Goal: Task Accomplishment & Management: Complete application form

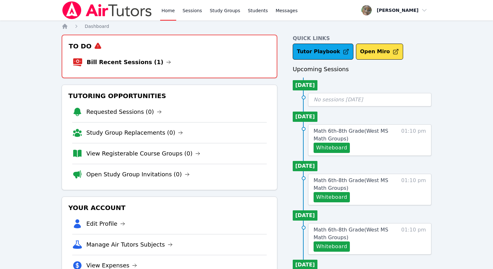
click at [170, 64] on li "Bill Recent Sessions (1)" at bounding box center [169, 62] width 194 height 21
click at [139, 63] on link "Bill Recent Sessions (1)" at bounding box center [129, 62] width 84 height 9
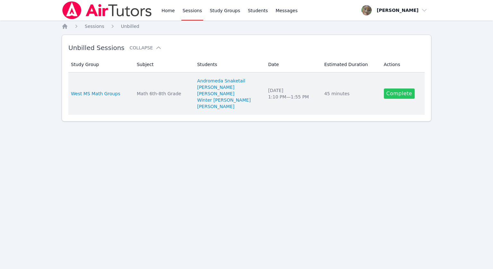
click at [395, 97] on link "Complete" at bounding box center [399, 94] width 31 height 10
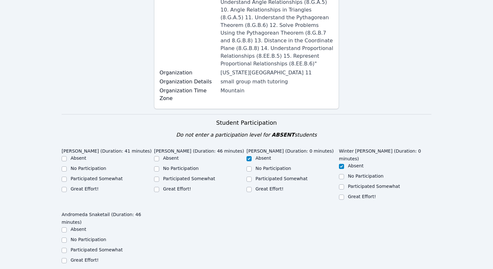
scroll to position [209, 0]
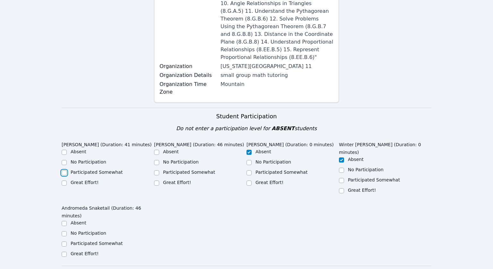
click at [65, 170] on input "Participated Somewhat" at bounding box center [64, 172] width 5 height 5
checkbox input "true"
click at [154, 181] on input "Great Effort!" at bounding box center [156, 183] width 5 height 5
checkbox input "true"
click at [65, 252] on input "Great Effort!" at bounding box center [64, 254] width 5 height 5
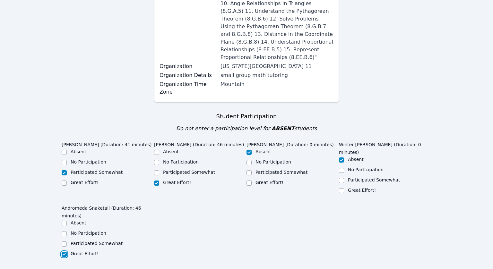
checkbox input "true"
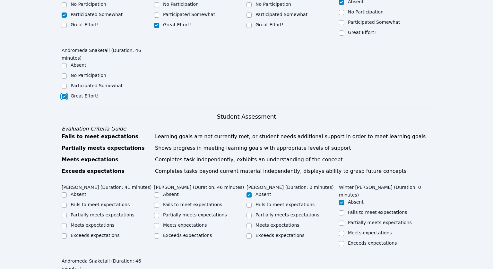
scroll to position [368, 0]
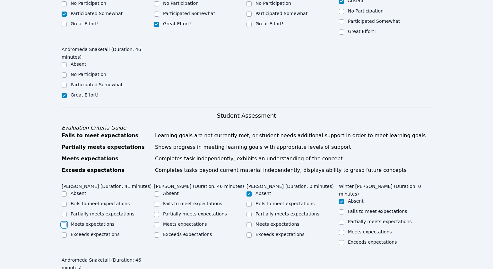
click at [64, 222] on input "Meets expectations" at bounding box center [64, 224] width 5 height 5
checkbox input "true"
click at [155, 233] on input "Exceeds expectations" at bounding box center [156, 235] width 5 height 5
checkbox input "true"
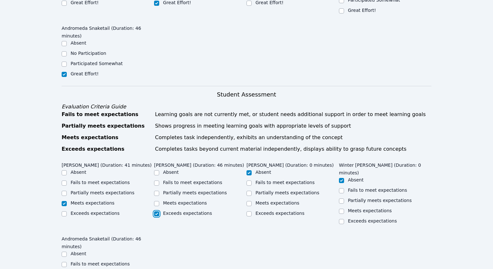
scroll to position [391, 0]
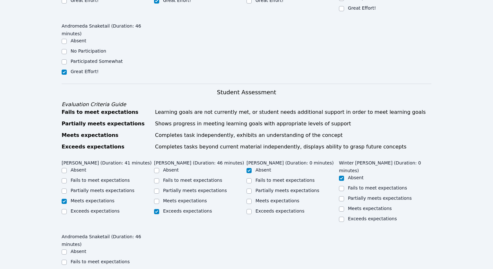
checkbox input "true"
checkbox input "false"
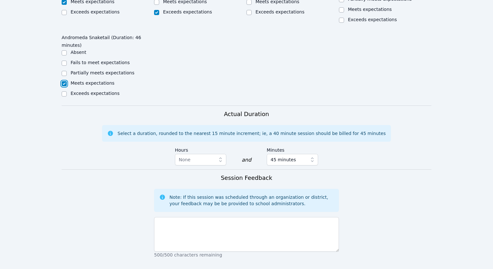
scroll to position [595, 0]
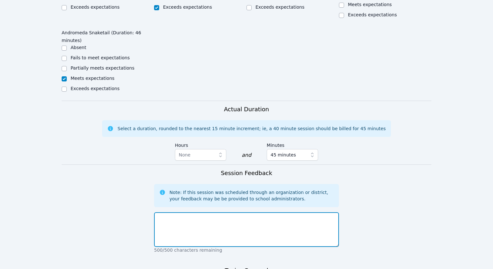
click at [186, 212] on textarea at bounding box center [246, 229] width 185 height 35
type textarea "Students finished proportion word problems"
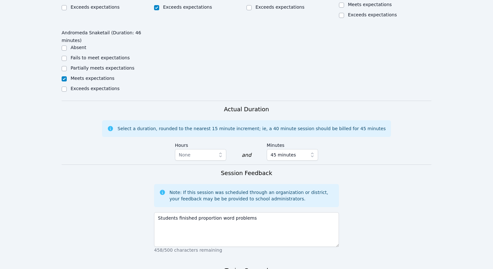
type textarea "proportions"
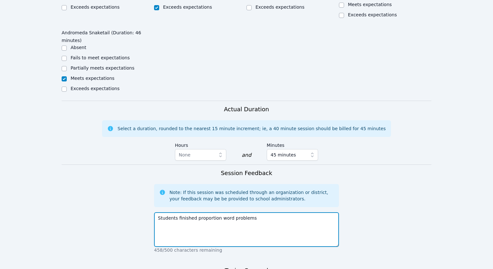
click at [253, 212] on textarea "Students finished proportion word problems" at bounding box center [246, 229] width 185 height 35
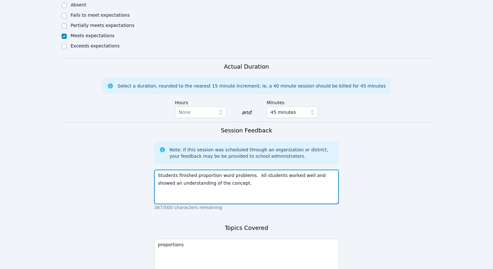
scroll to position [639, 0]
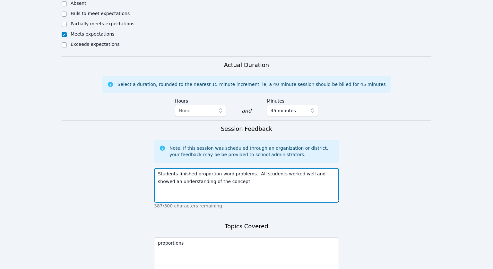
type textarea "Students finished proportion word problems. All students worked well and showed…"
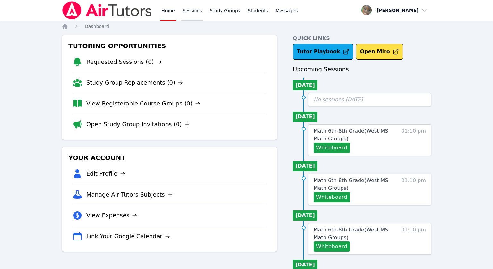
click at [186, 14] on link "Sessions" at bounding box center [192, 10] width 22 height 21
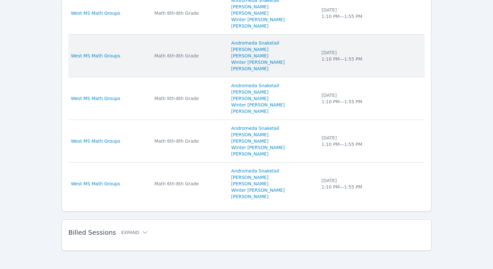
scroll to position [455, 0]
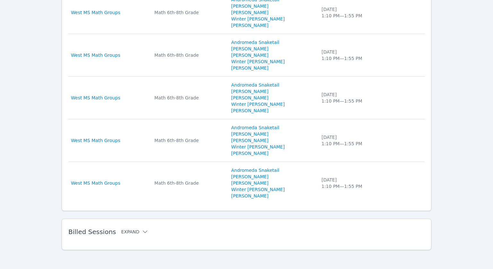
click at [142, 229] on icon at bounding box center [145, 232] width 6 height 6
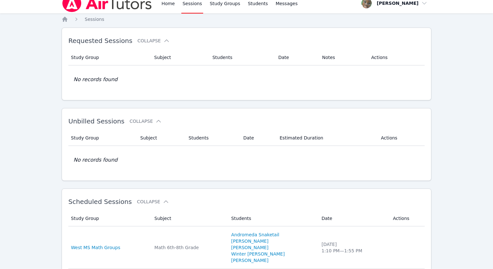
scroll to position [0, 0]
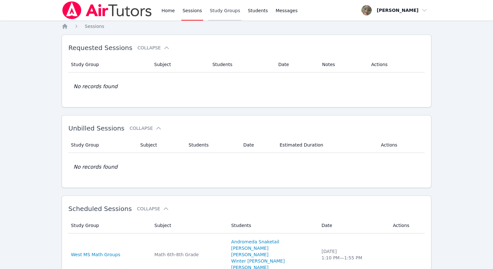
click at [222, 11] on link "Study Groups" at bounding box center [224, 10] width 33 height 21
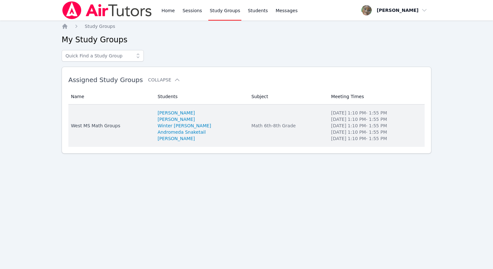
click at [112, 120] on td "Name West MS Math Groups" at bounding box center [110, 126] width 85 height 42
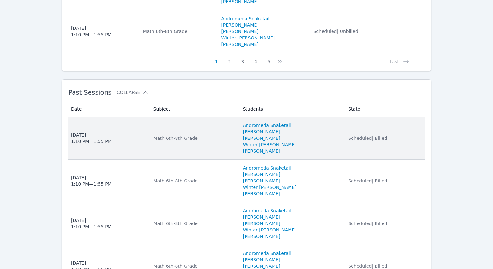
scroll to position [757, 0]
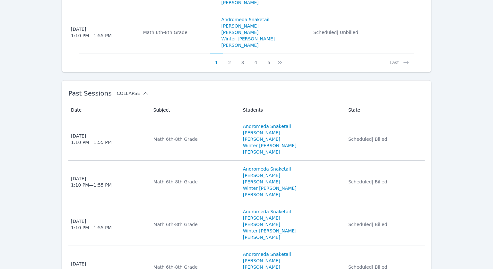
click at [138, 90] on button "Collapse" at bounding box center [133, 93] width 32 height 6
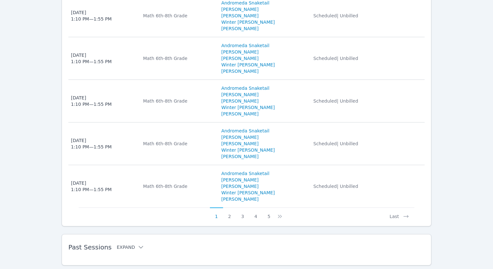
click at [138, 244] on icon at bounding box center [141, 247] width 6 height 6
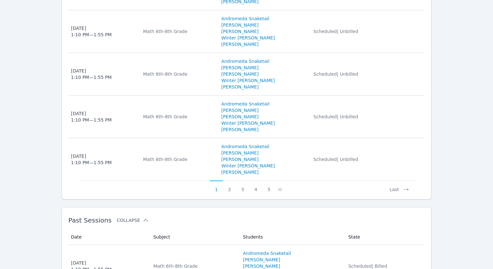
scroll to position [630, 0]
click at [395, 181] on button "Last" at bounding box center [399, 187] width 30 height 12
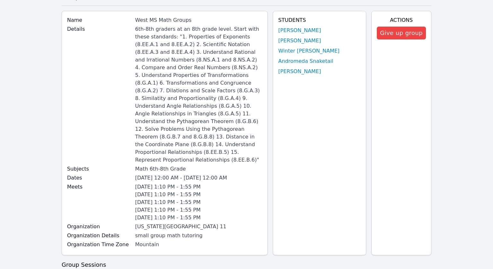
scroll to position [0, 0]
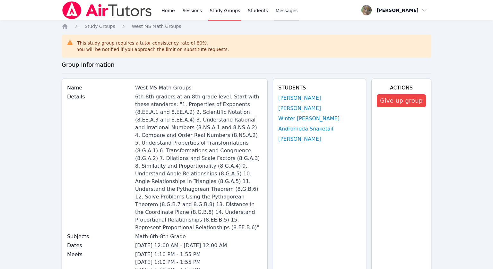
click at [276, 9] on span "Messages" at bounding box center [287, 10] width 22 height 6
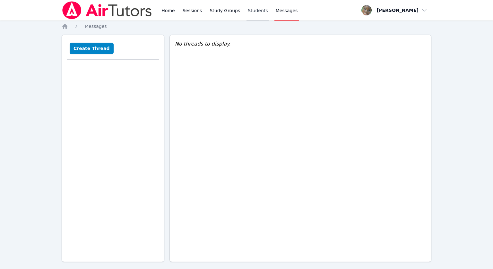
click at [256, 13] on link "Students" at bounding box center [257, 10] width 22 height 21
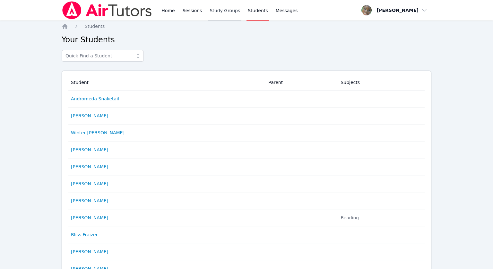
click at [219, 12] on link "Study Groups" at bounding box center [224, 10] width 33 height 21
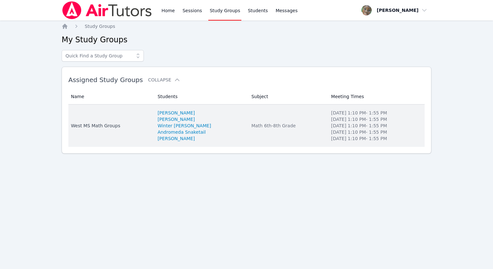
click at [115, 126] on div "West MS Math Groups" at bounding box center [110, 126] width 79 height 6
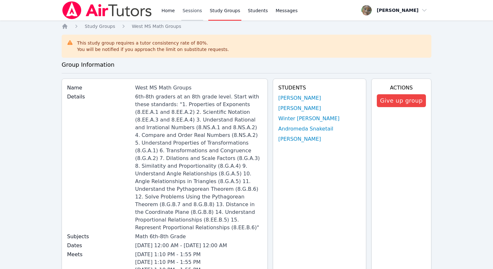
click at [184, 14] on link "Sessions" at bounding box center [192, 10] width 22 height 21
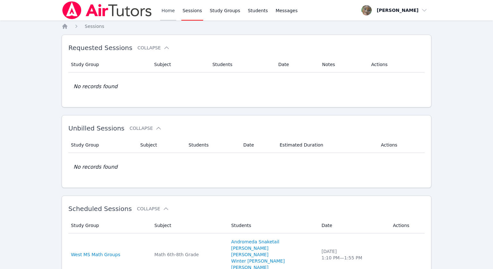
click at [168, 13] on link "Home" at bounding box center [168, 10] width 16 height 21
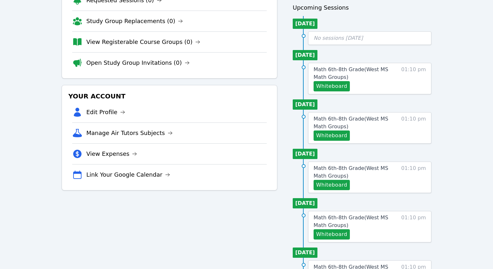
scroll to position [76, 0]
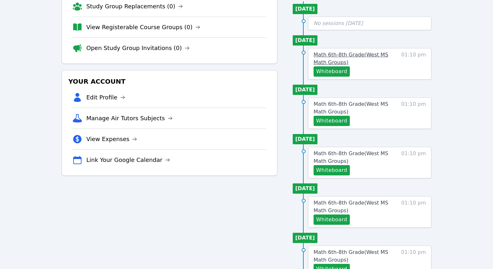
click at [353, 56] on span "Math 6th-8th Grade ( [GEOGRAPHIC_DATA] Math Groups )" at bounding box center [350, 59] width 75 height 14
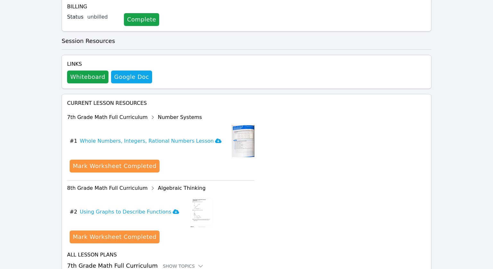
scroll to position [328, 0]
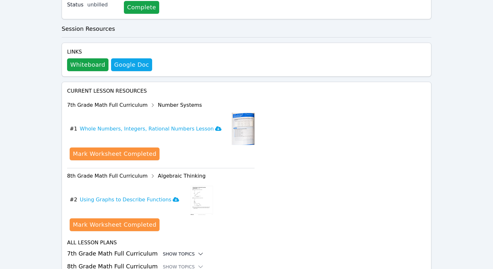
click at [197, 251] on icon at bounding box center [200, 254] width 6 height 6
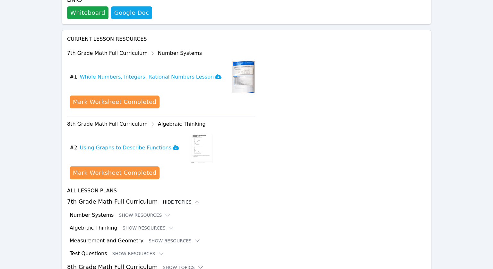
scroll to position [380, 0]
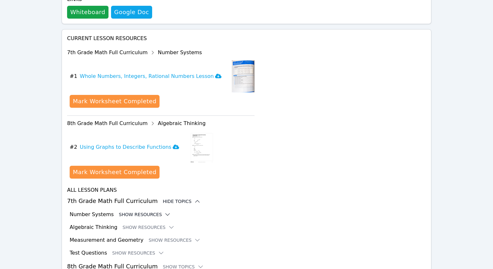
click at [164, 211] on icon at bounding box center [167, 214] width 6 height 6
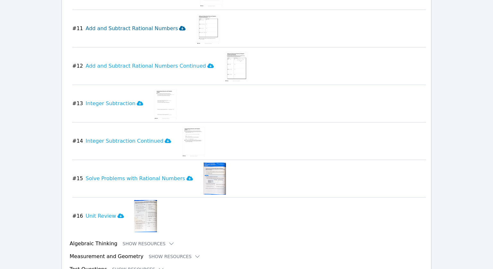
scroll to position [985, 0]
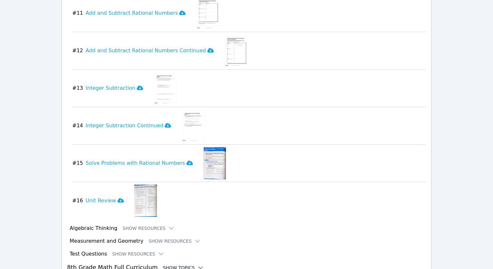
click at [197, 265] on icon at bounding box center [200, 268] width 6 height 6
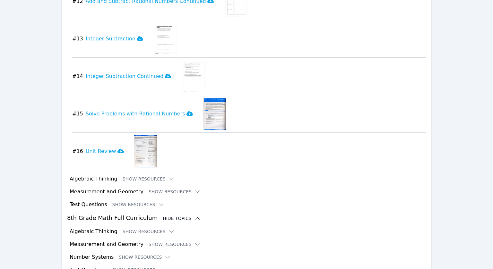
scroll to position [1037, 0]
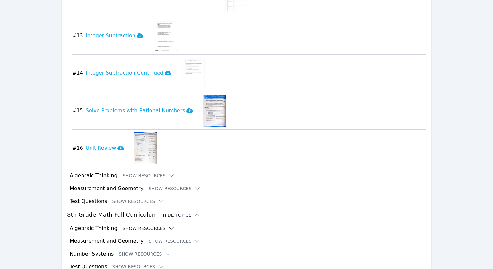
click at [156, 225] on button "Show Resources" at bounding box center [149, 228] width 52 height 6
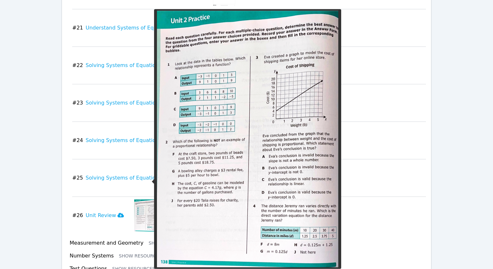
scroll to position [2027, 0]
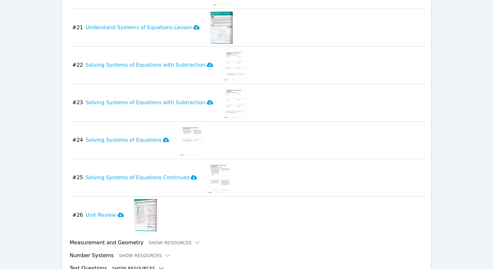
click at [149, 265] on button "Show Resources" at bounding box center [138, 268] width 52 height 6
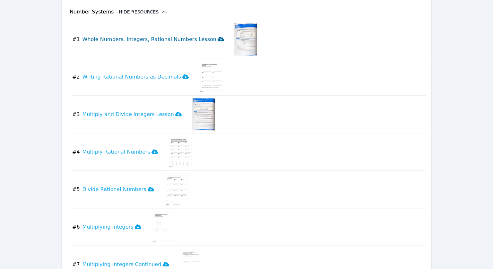
scroll to position [0, 0]
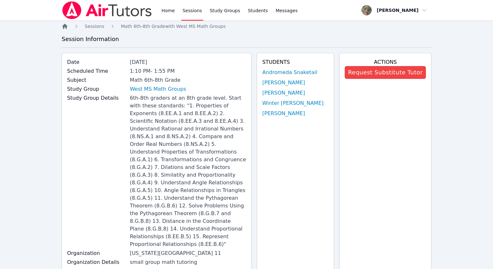
click at [67, 28] on icon "Breadcrumb" at bounding box center [65, 26] width 6 height 6
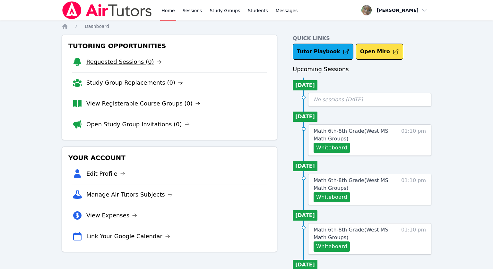
click at [116, 63] on link "Requested Sessions (0)" at bounding box center [123, 61] width 75 height 9
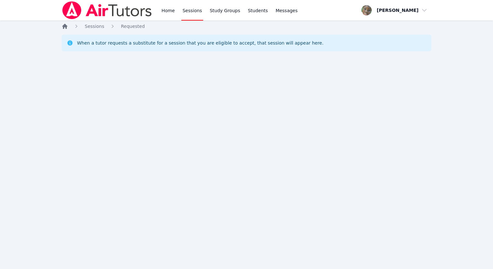
click at [66, 26] on icon "Breadcrumb" at bounding box center [64, 26] width 5 height 5
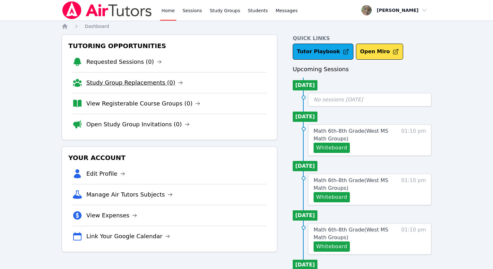
click at [122, 81] on link "Study Group Replacements (0)" at bounding box center [134, 82] width 97 height 9
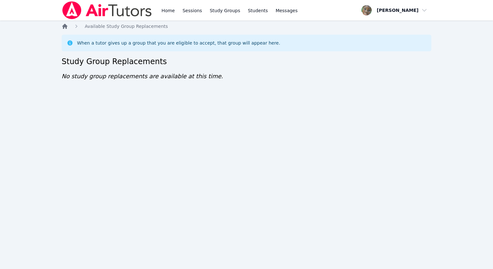
click at [64, 28] on icon "Breadcrumb" at bounding box center [65, 26] width 6 height 6
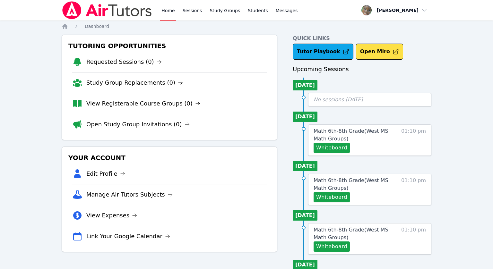
click at [106, 104] on link "View Registerable Course Groups (0)" at bounding box center [143, 103] width 114 height 9
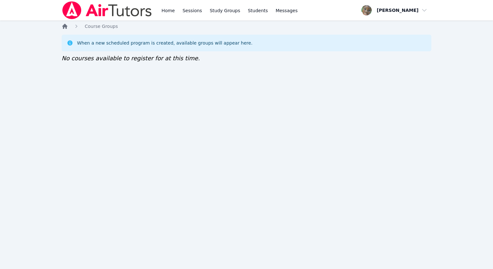
click at [64, 29] on icon "Breadcrumb" at bounding box center [65, 26] width 6 height 6
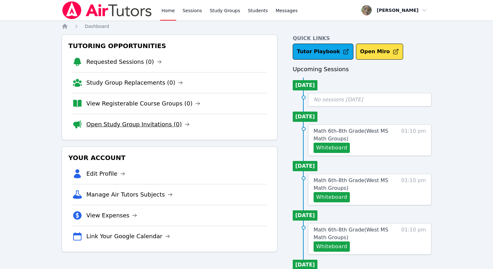
click at [106, 120] on link "Open Study Group Invitations (0)" at bounding box center [137, 124] width 103 height 9
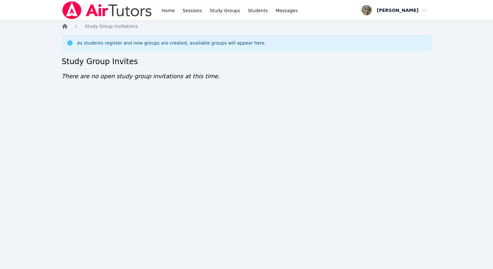
click at [63, 24] on icon "Breadcrumb" at bounding box center [65, 26] width 6 height 6
